Goal: Transaction & Acquisition: Register for event/course

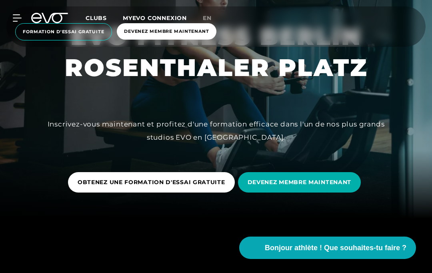
click at [17, 15] on icon at bounding box center [17, 18] width 8 height 6
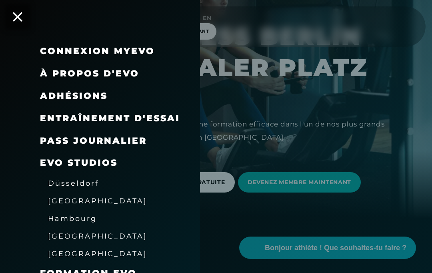
click at [86, 92] on font "Adhésions" at bounding box center [74, 95] width 68 height 11
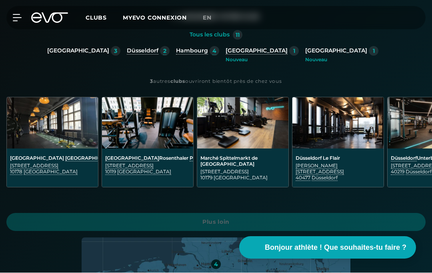
scroll to position [176, 0]
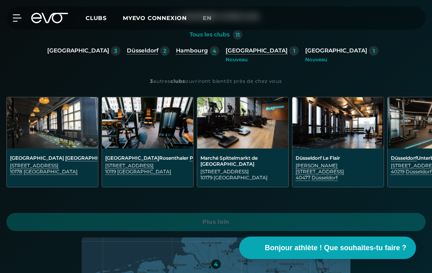
click at [150, 135] on img at bounding box center [147, 122] width 91 height 51
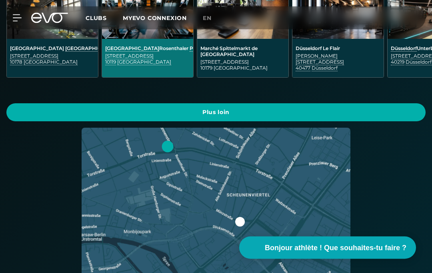
scroll to position [286, 0]
click at [250, 108] on span "Plus loin" at bounding box center [216, 112] width 400 height 8
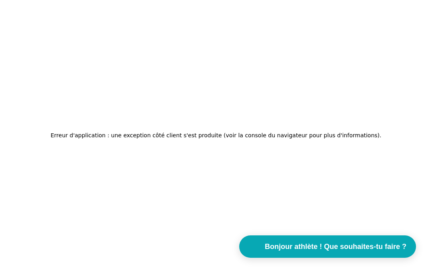
scroll to position [0, 0]
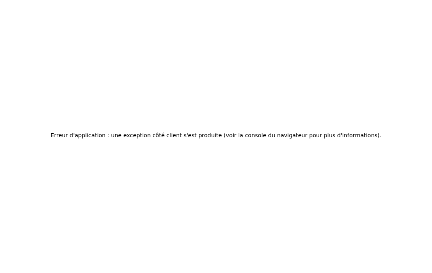
scroll to position [34, 0]
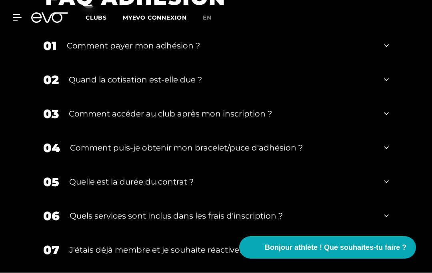
scroll to position [1193, 0]
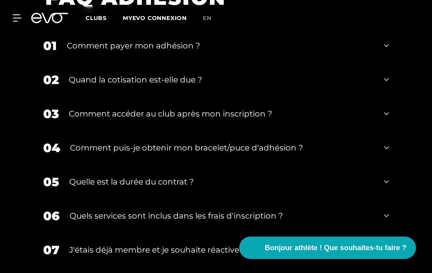
click at [390, 63] on div "01 Comment payer mon adhésion ?" at bounding box center [216, 46] width 362 height 34
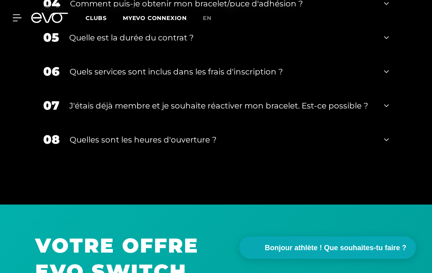
scroll to position [1377, 0]
click at [390, 54] on div "05 Quelle est la durée du contrat ?" at bounding box center [216, 37] width 362 height 34
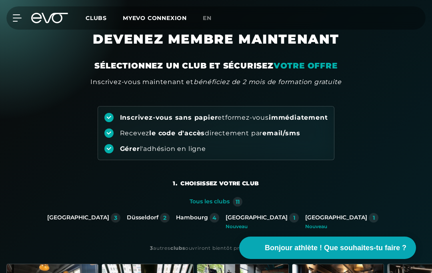
scroll to position [0, 0]
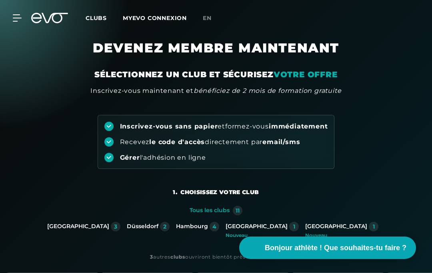
click at [16, 16] on icon at bounding box center [17, 17] width 9 height 7
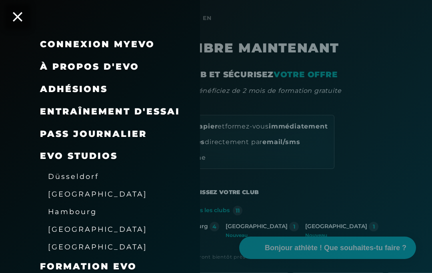
scroll to position [6, 0]
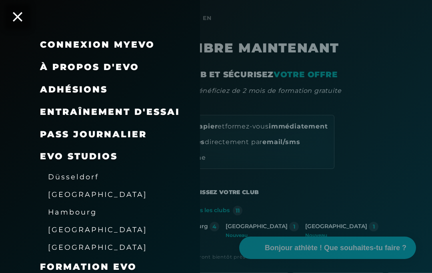
click at [115, 129] on font "PASS JOURNALIER" at bounding box center [93, 134] width 107 height 11
click at [64, 190] on font "[GEOGRAPHIC_DATA]" at bounding box center [97, 194] width 99 height 8
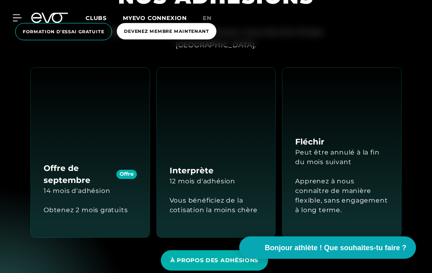
scroll to position [1050, 0]
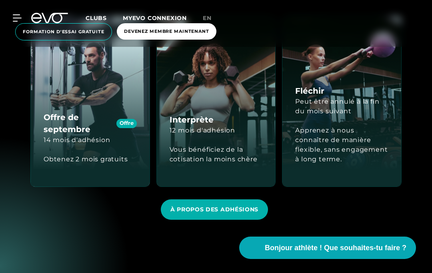
click at [223, 206] on font "À PROPOS DES ADHÉSIONS" at bounding box center [214, 209] width 88 height 7
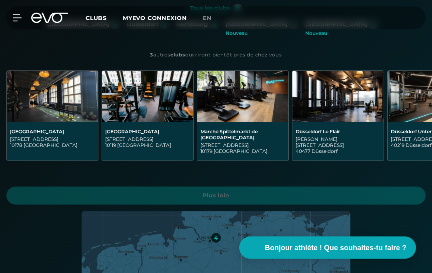
scroll to position [202, 0]
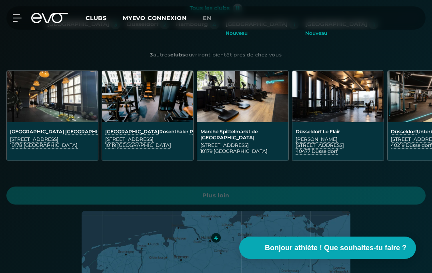
click at [152, 122] on img at bounding box center [147, 96] width 91 height 51
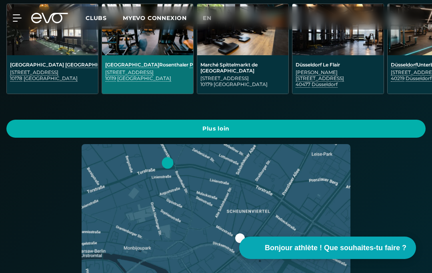
scroll to position [275, 0]
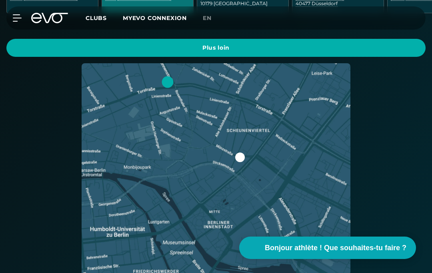
click at [287, 44] on span "Plus loin" at bounding box center [216, 48] width 400 height 8
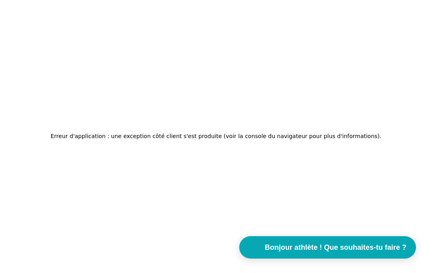
scroll to position [34, 0]
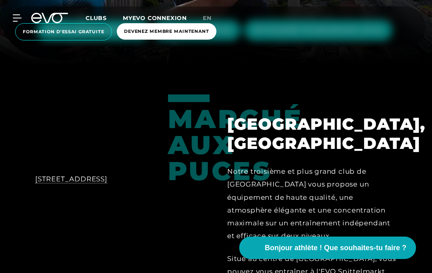
scroll to position [216, 0]
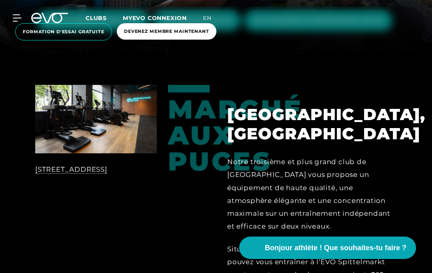
click at [128, 24] on font "BERLIN ROSENTHALER PLATZ" at bounding box center [93, 20] width 94 height 7
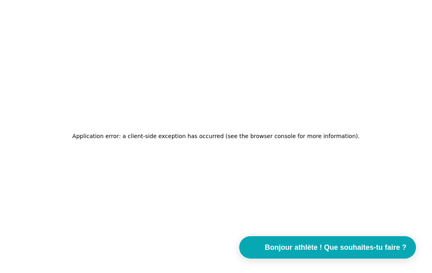
scroll to position [0, 0]
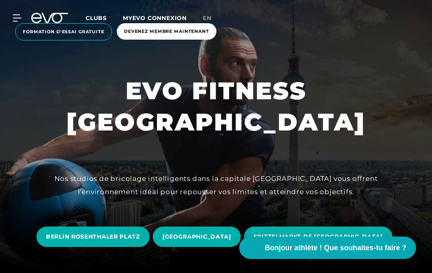
click at [94, 51] on div "Connexion MyEVO À propos d'EVO Adhésions Entraînement d'essai PASS JOURNALIER E…" at bounding box center [216, 26] width 432 height 53
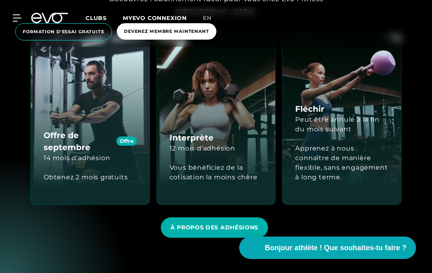
scroll to position [1127, 0]
click at [366, 116] on font "Peut être annulé à la fin du mois suivant" at bounding box center [337, 124] width 84 height 17
click at [350, 103] on div "Fléchir Peut être annulé à la fin du mois suivant Apprenez à nous connaître de …" at bounding box center [342, 120] width 119 height 170
click at [340, 88] on div "Fléchir Peut être annulé à la fin du mois suivant Apprenez à nous connaître de …" at bounding box center [342, 120] width 119 height 170
click at [355, 92] on div "Fléchir Peut être annulé à la fin du mois suivant Apprenez à nous connaître de …" at bounding box center [342, 120] width 119 height 170
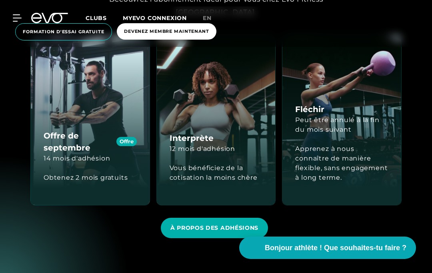
click at [302, 254] on button "Bonjour athlète ! Que souhaites-tu faire ?" at bounding box center [327, 248] width 177 height 22
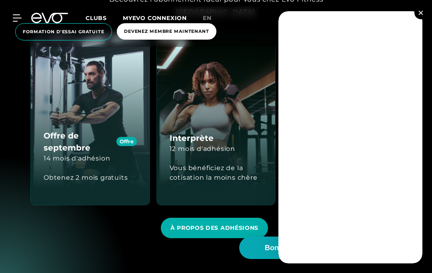
click at [421, 15] on img at bounding box center [421, 12] width 4 height 4
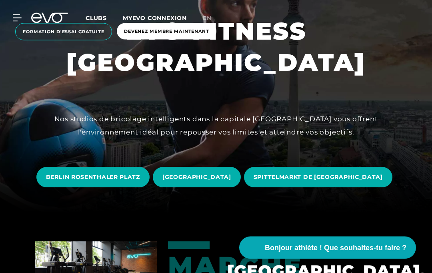
scroll to position [0, 0]
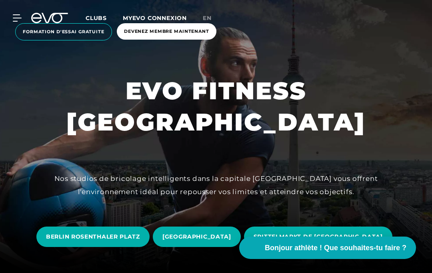
click at [15, 21] on icon at bounding box center [17, 18] width 8 height 6
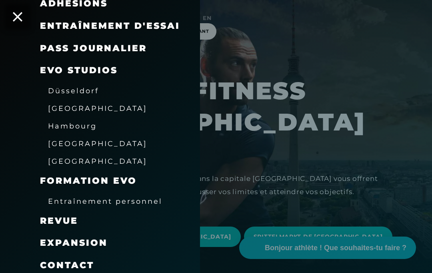
scroll to position [91, 0]
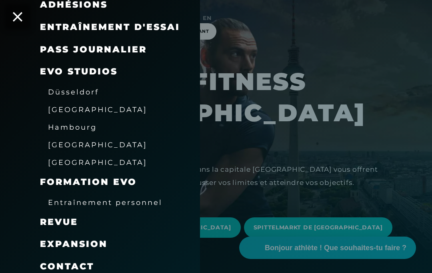
click at [76, 243] on font "expansion" at bounding box center [74, 244] width 68 height 11
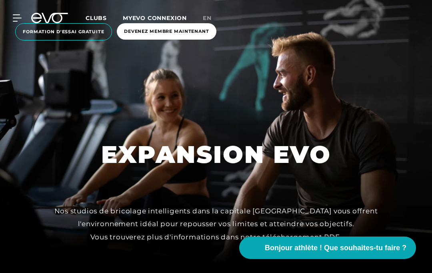
click at [19, 16] on icon at bounding box center [17, 17] width 9 height 7
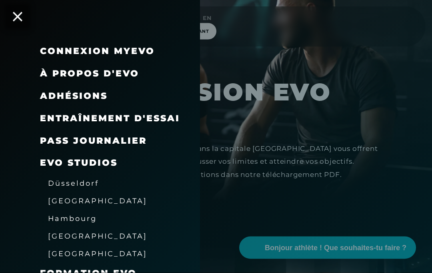
click at [325, 88] on div at bounding box center [216, 136] width 432 height 273
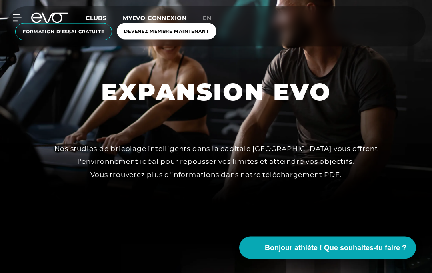
scroll to position [96, 0]
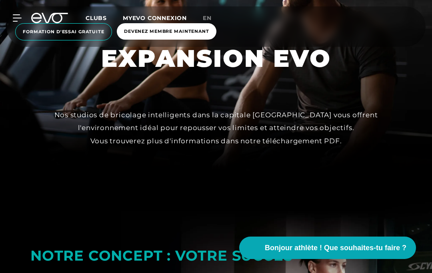
click at [93, 26] on span "Formation d'essai gratuite" at bounding box center [63, 31] width 97 height 17
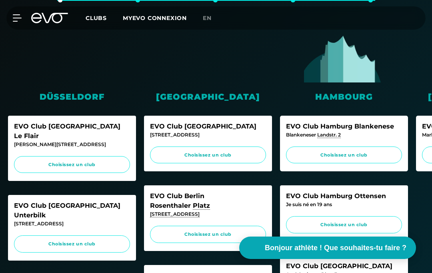
scroll to position [196, 0]
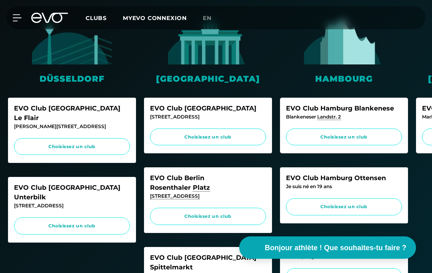
click at [230, 214] on font "Choisissez un club" at bounding box center [207, 217] width 47 height 6
